Goal: Task Accomplishment & Management: Use online tool/utility

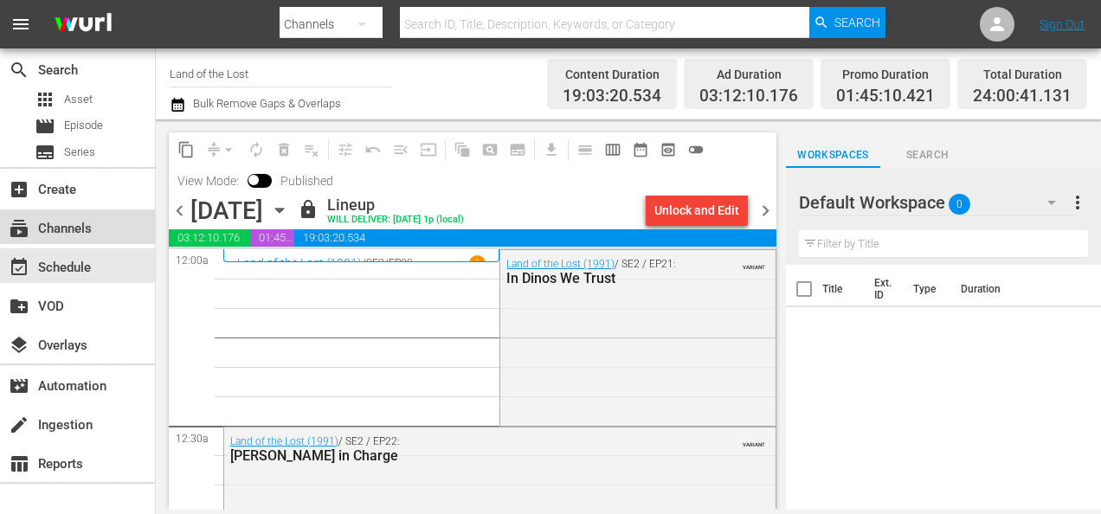
click at [73, 225] on div "subscriptions Channels" at bounding box center [48, 226] width 97 height 16
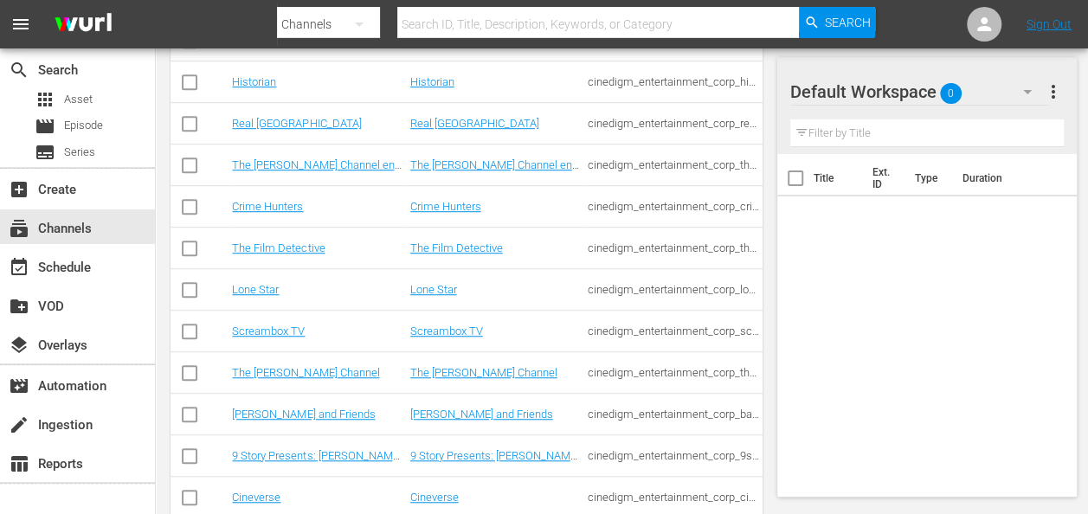
scroll to position [490, 0]
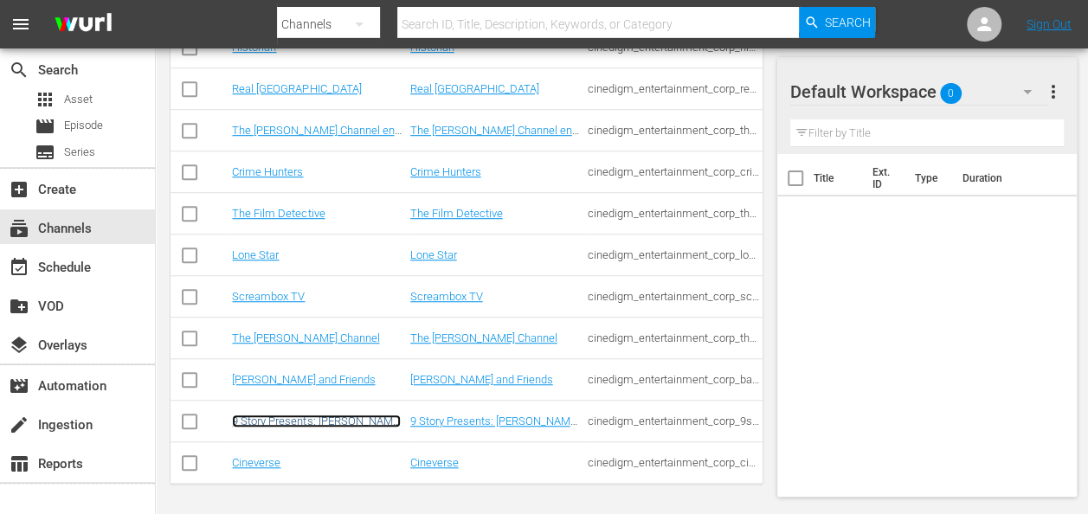
click at [318, 424] on link "9 Story Presents: Garfield and Friends" at bounding box center [316, 427] width 169 height 26
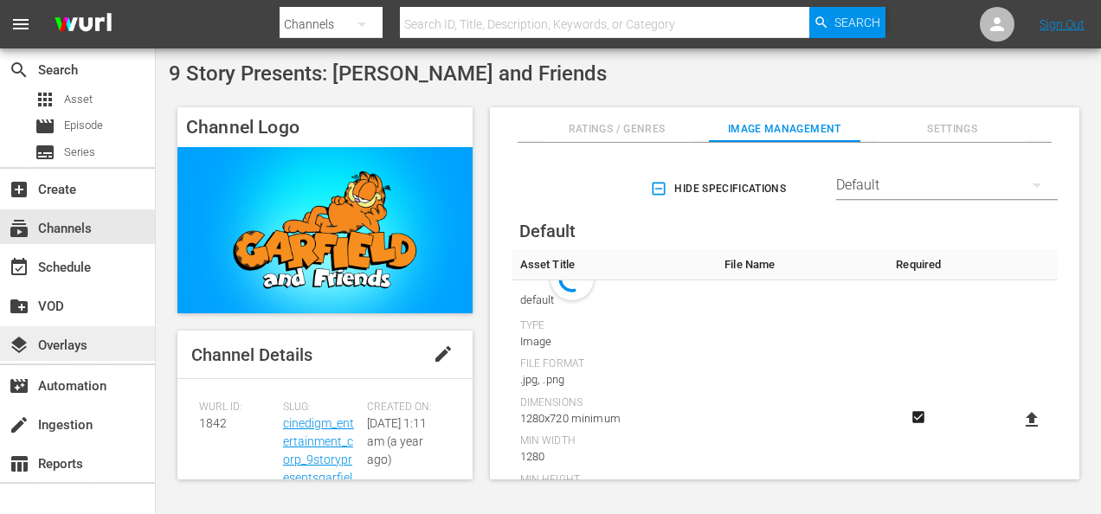
click at [92, 344] on div "layers Overlays" at bounding box center [48, 343] width 97 height 16
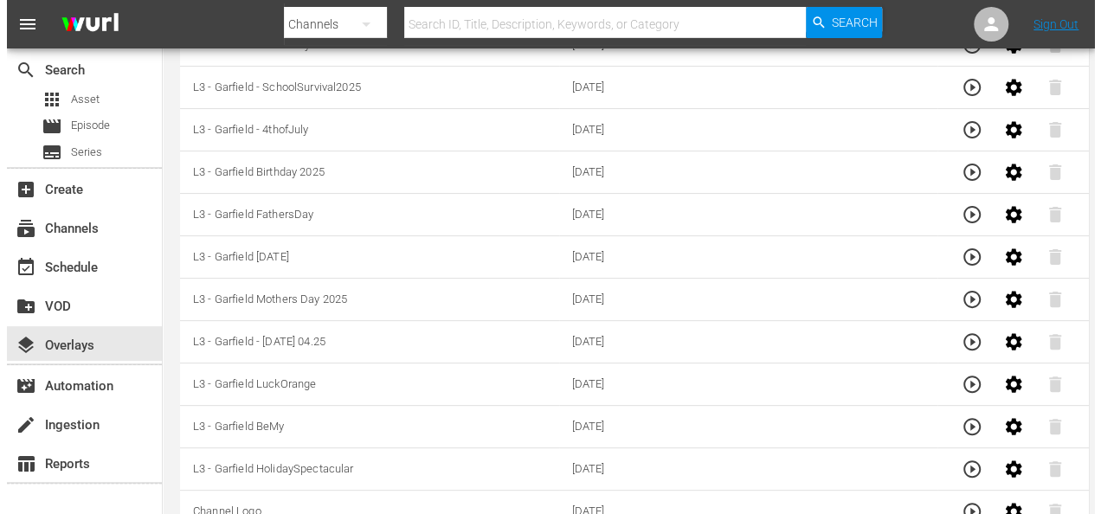
scroll to position [284, 0]
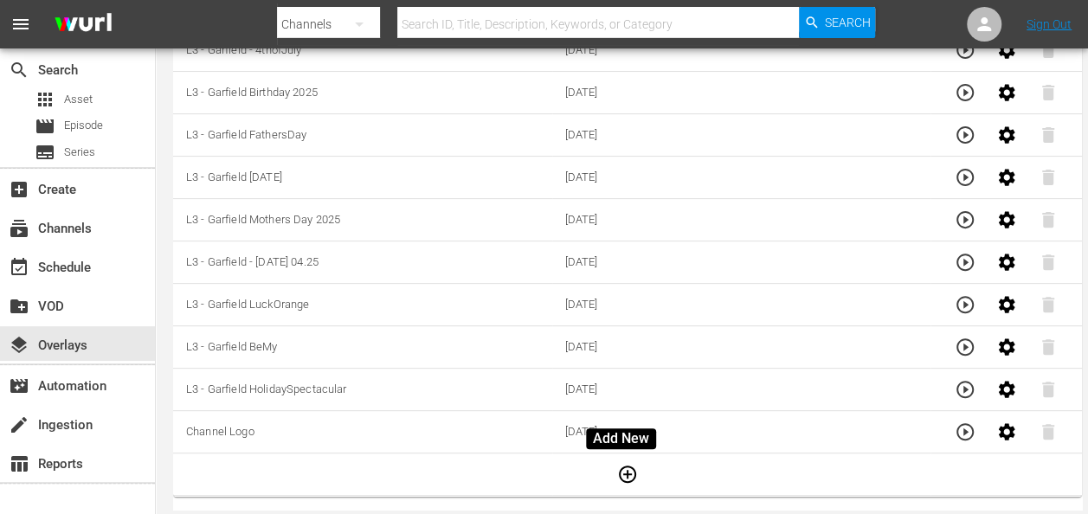
click at [621, 472] on icon "button" at bounding box center [627, 474] width 21 height 21
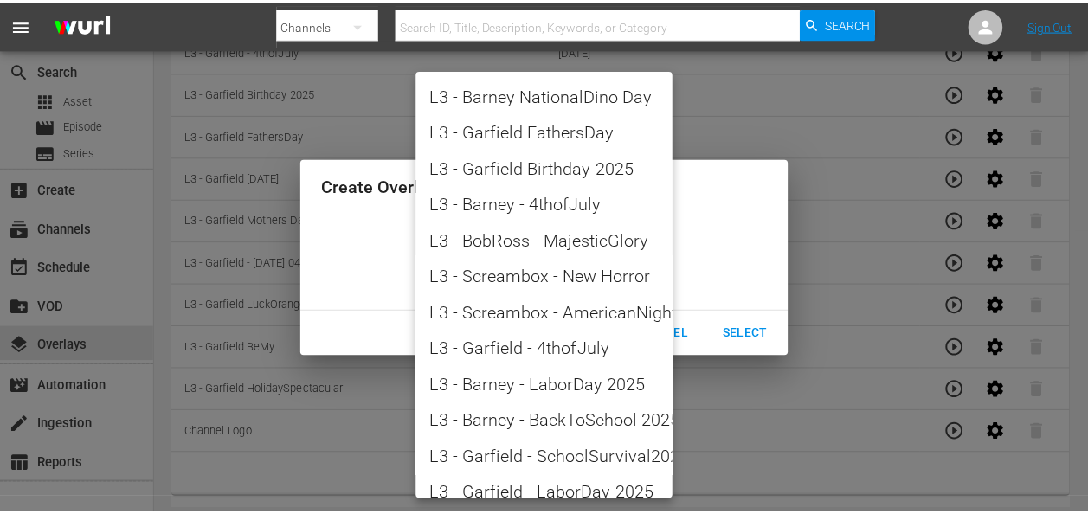
scroll to position [1981, 0]
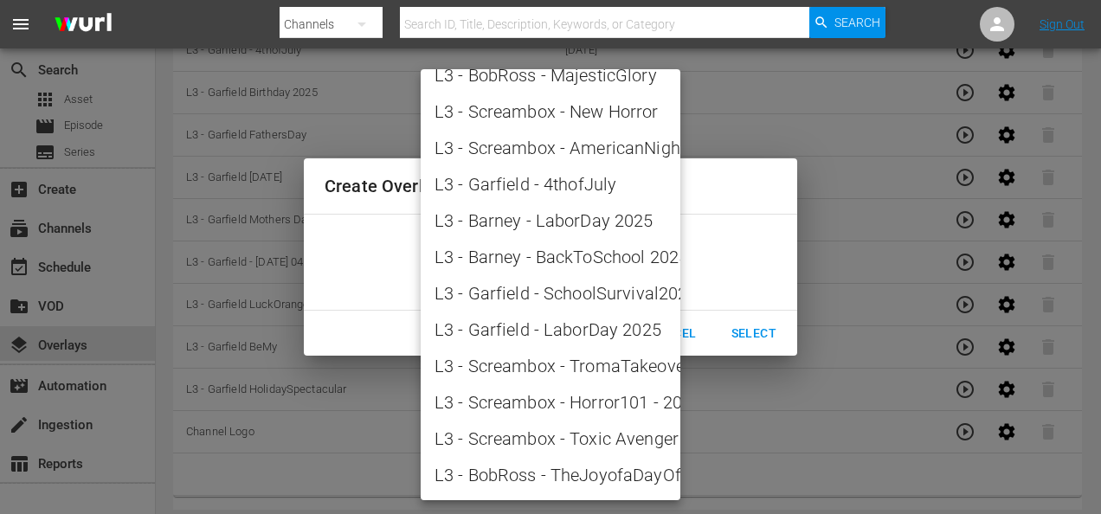
click at [756, 251] on div at bounding box center [550, 257] width 1101 height 514
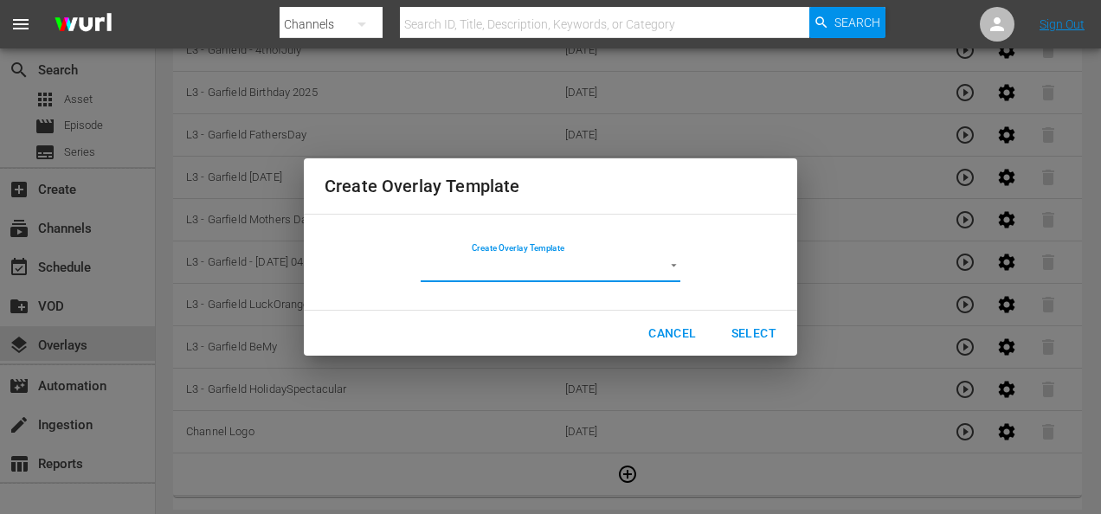
click at [682, 336] on span "Cancel" at bounding box center [672, 334] width 48 height 22
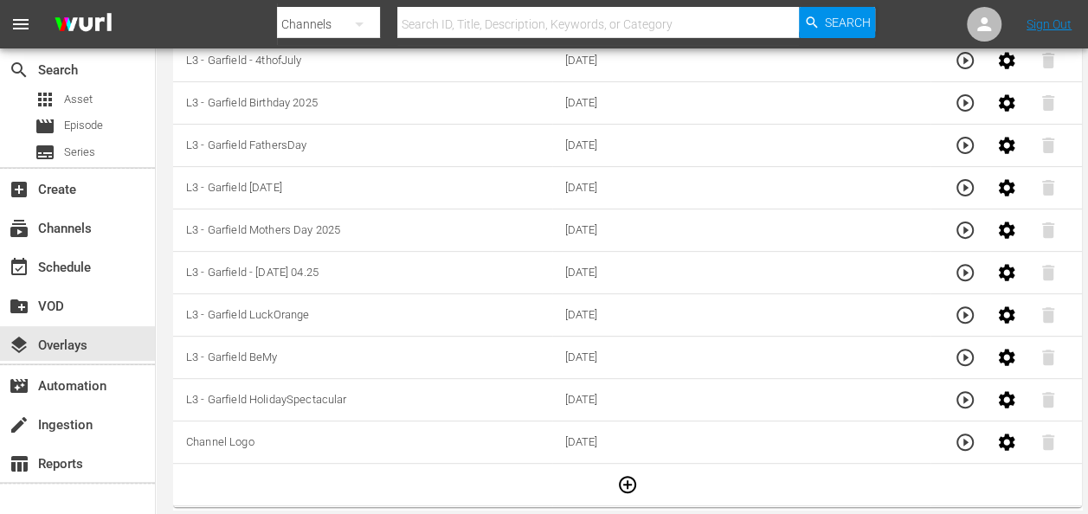
scroll to position [0, 0]
click at [1057, 24] on link "Sign Out" at bounding box center [1048, 24] width 45 height 14
